Goal: Transaction & Acquisition: Purchase product/service

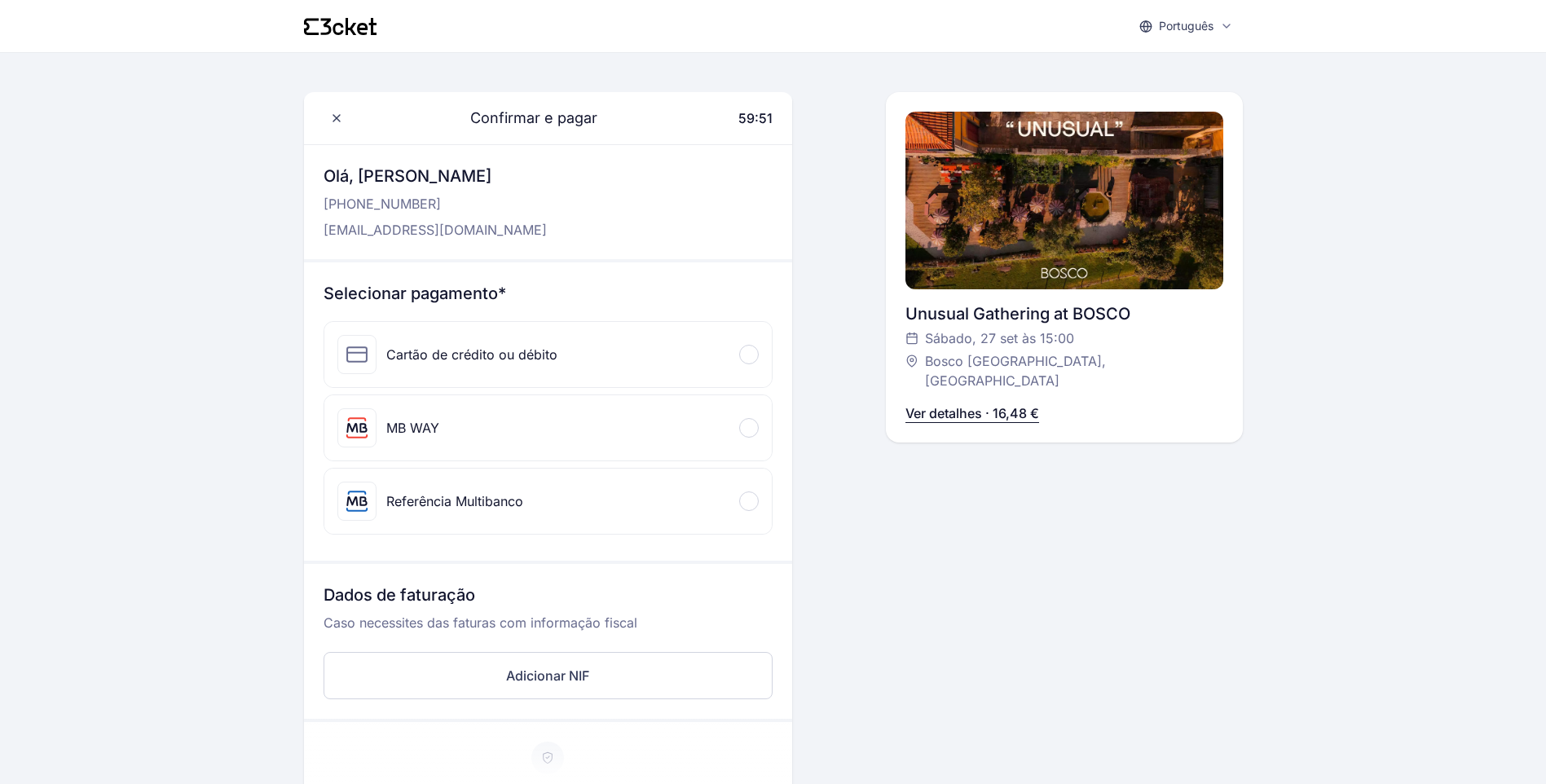
click at [747, 505] on div at bounding box center [748, 501] width 20 height 20
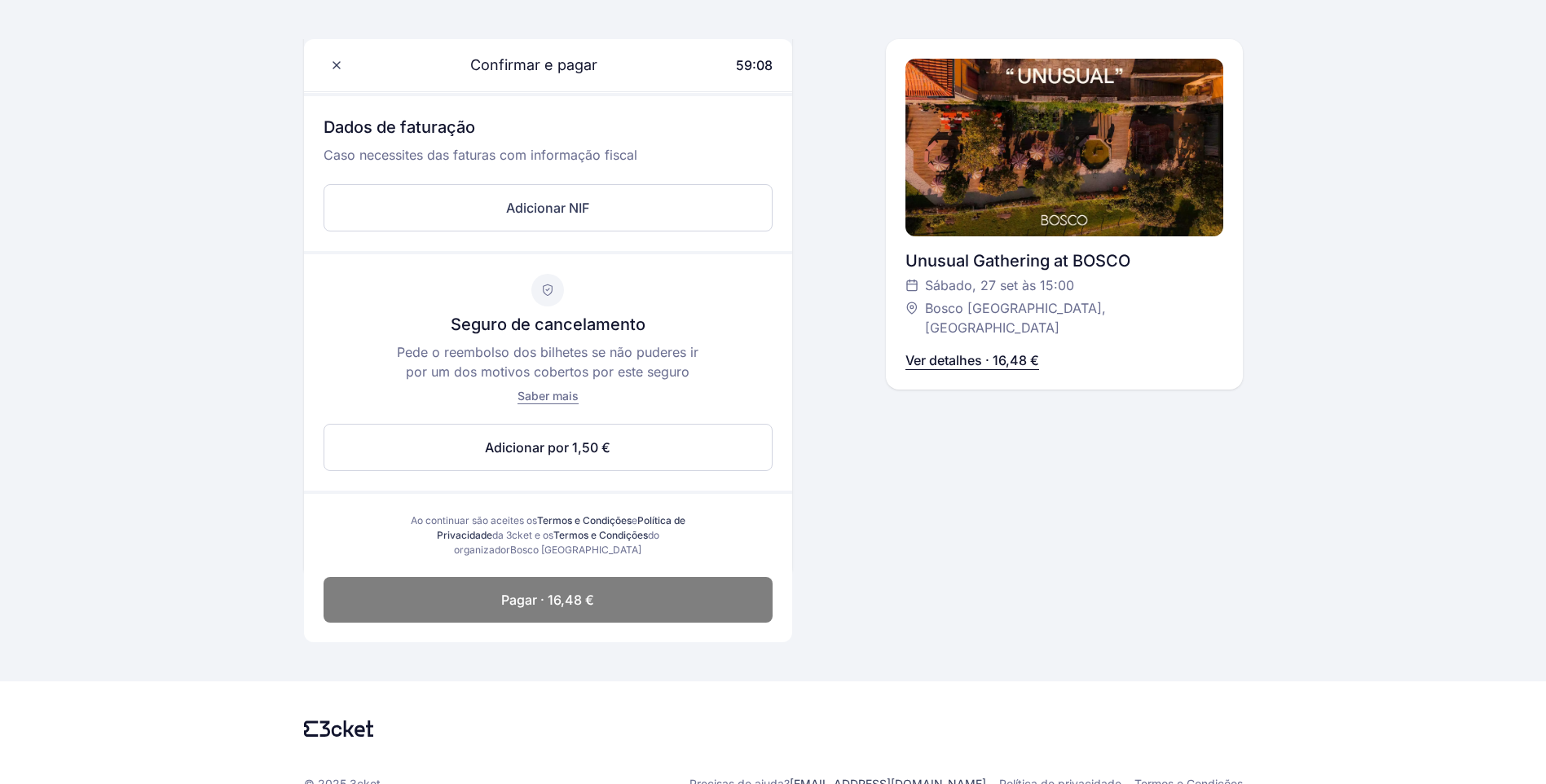
click at [604, 595] on button "Pagar · 16,48 €" at bounding box center [547, 599] width 449 height 46
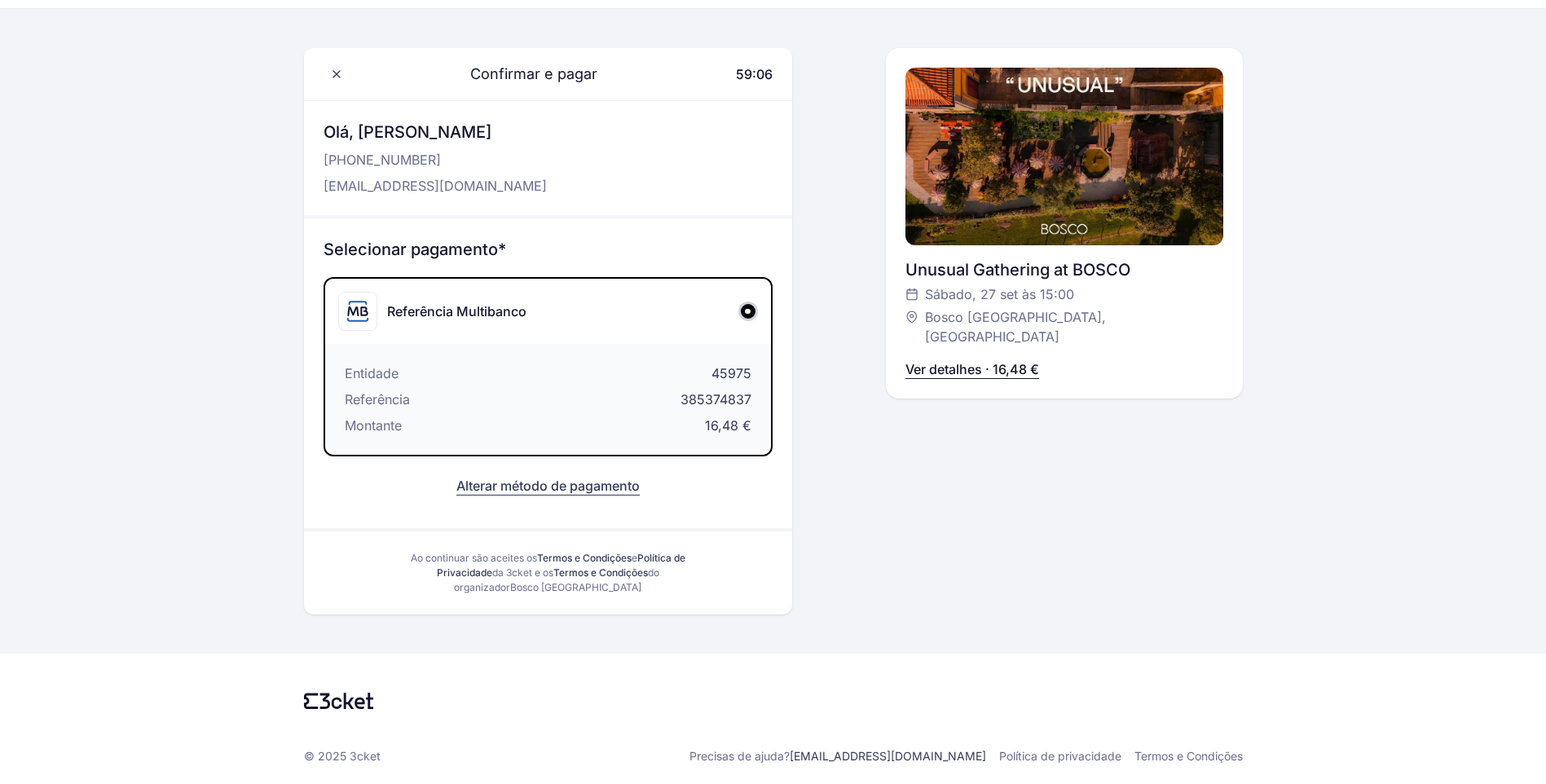
scroll to position [44, 0]
drag, startPoint x: 681, startPoint y: 396, endPoint x: 754, endPoint y: 403, distance: 73.3
click at [754, 403] on div "Entidade 45975 Referência 385374837 Montante 16,48 €" at bounding box center [547, 399] width 446 height 111
drag, startPoint x: 754, startPoint y: 403, endPoint x: 733, endPoint y: 403, distance: 21.0
copy span "385374837"
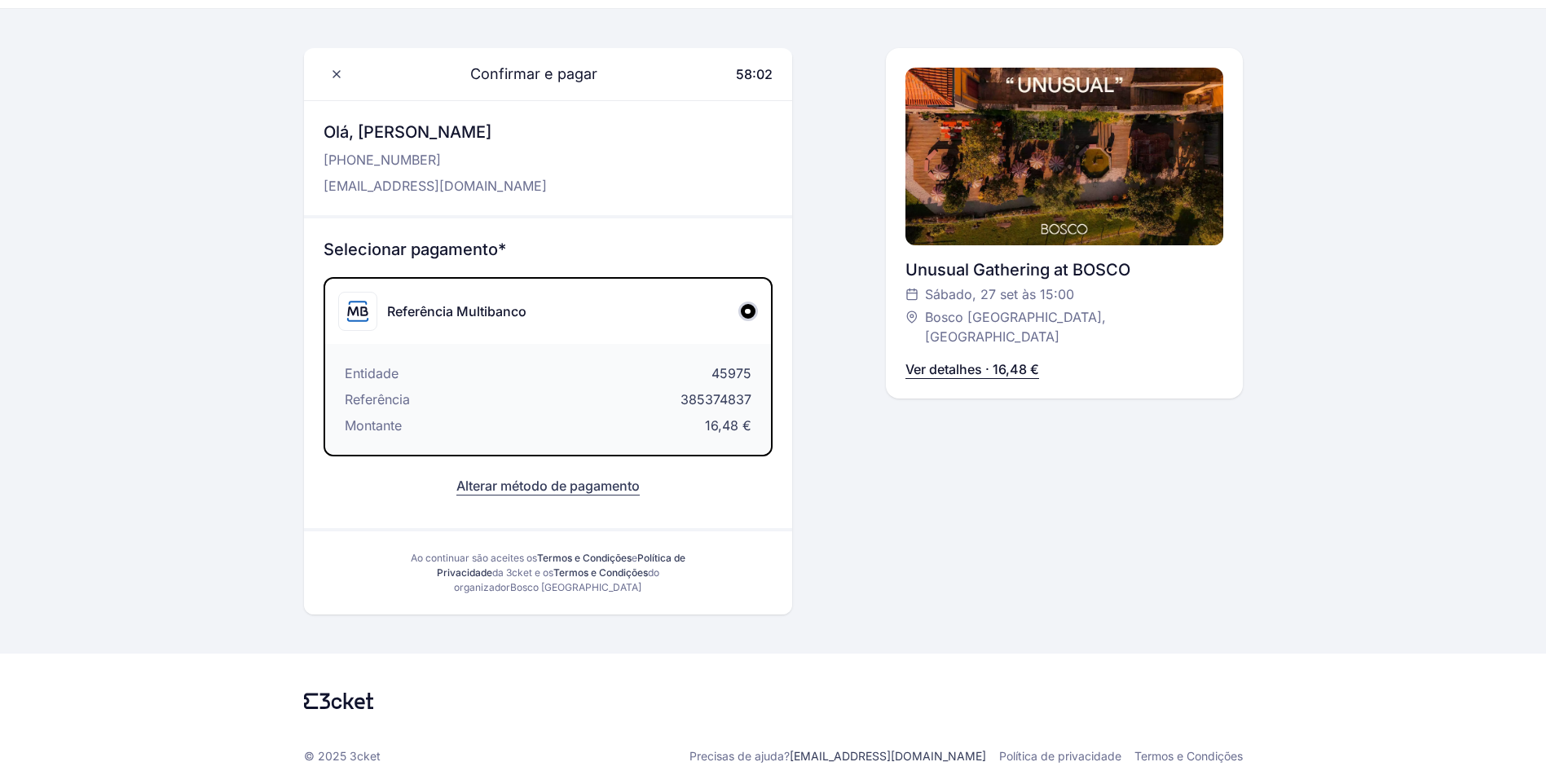
click at [701, 380] on div "Entidade 45975" at bounding box center [547, 373] width 406 height 20
click at [711, 371] on span "45975" at bounding box center [731, 373] width 40 height 20
drag, startPoint x: 714, startPoint y: 371, endPoint x: 754, endPoint y: 371, distance: 40.0
click at [754, 371] on div "Entidade 45975 Referência 385374837 Montante 16,48 €" at bounding box center [547, 399] width 446 height 111
drag, startPoint x: 754, startPoint y: 371, endPoint x: 743, endPoint y: 375, distance: 11.7
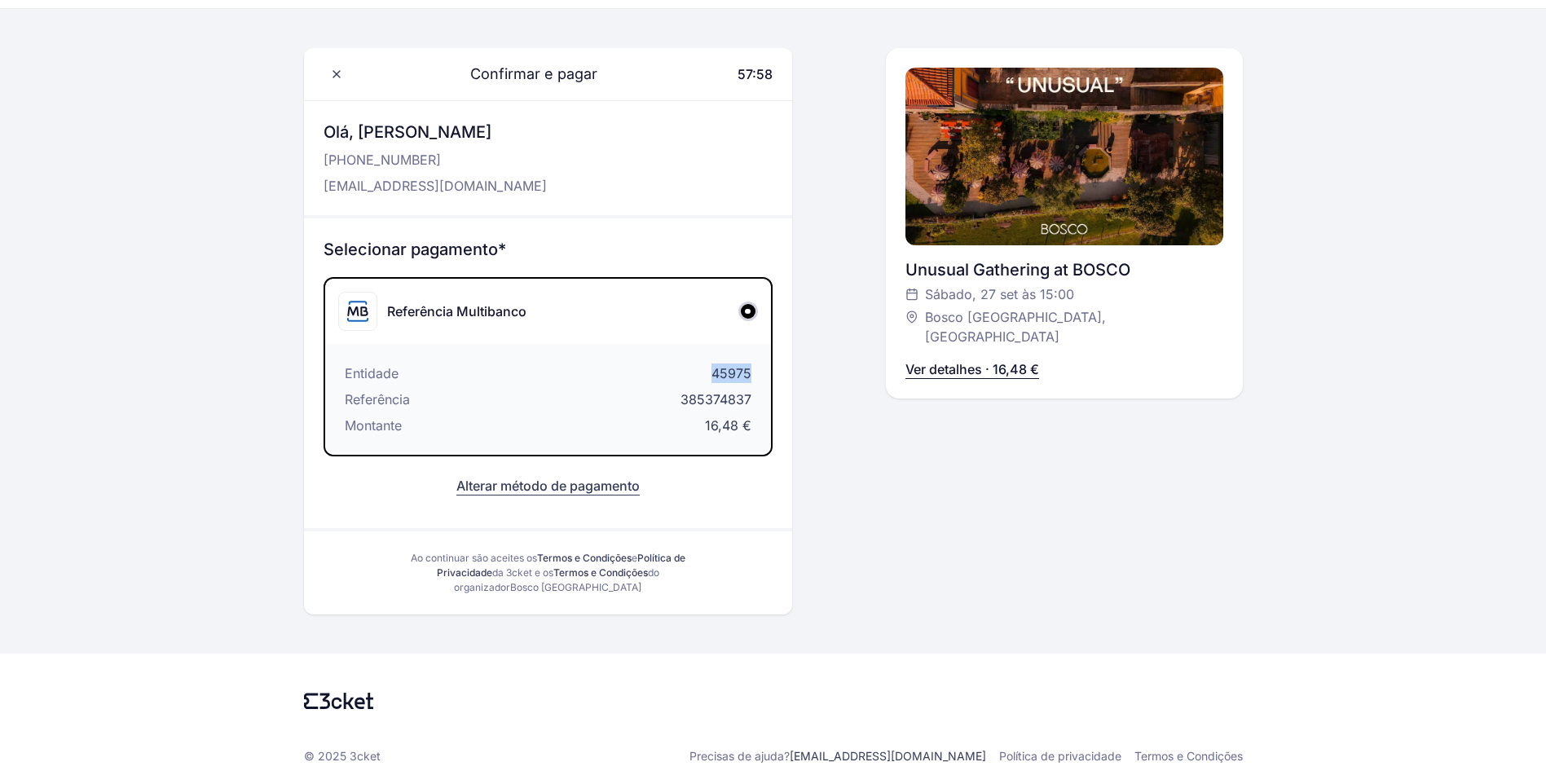
copy span "45975"
drag, startPoint x: 756, startPoint y: 442, endPoint x: 712, endPoint y: 437, distance: 44.3
click at [754, 442] on div "Entidade 45975 Referência 385374837 Montante 16,48 €" at bounding box center [547, 399] width 446 height 111
drag, startPoint x: 706, startPoint y: 423, endPoint x: 739, endPoint y: 425, distance: 33.1
click at [739, 425] on span "16,48 €" at bounding box center [728, 425] width 46 height 20
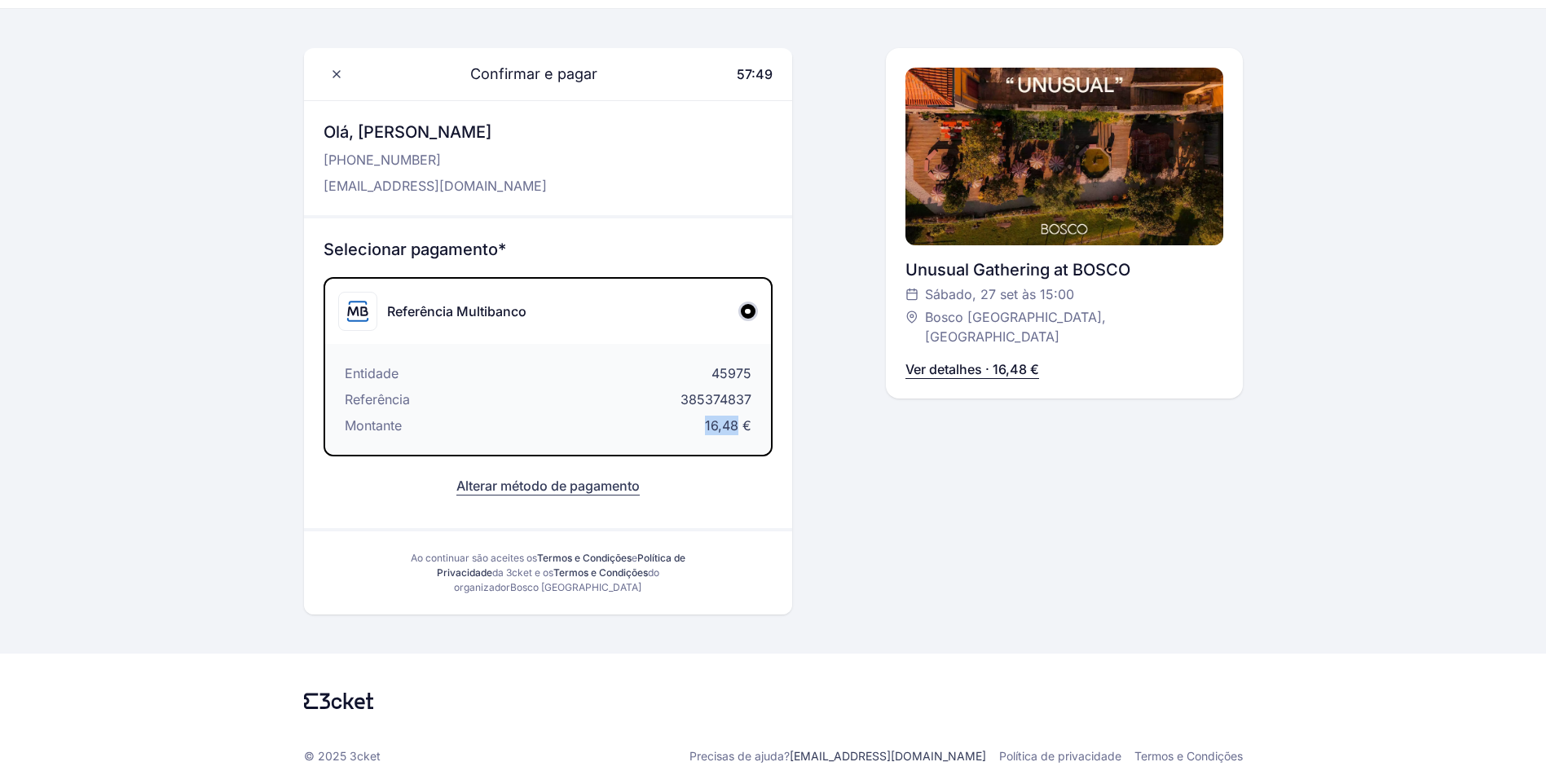
drag, startPoint x: 739, startPoint y: 425, endPoint x: 723, endPoint y: 427, distance: 16.1
copy span "16,48"
